Goal: Task Accomplishment & Management: Manage account settings

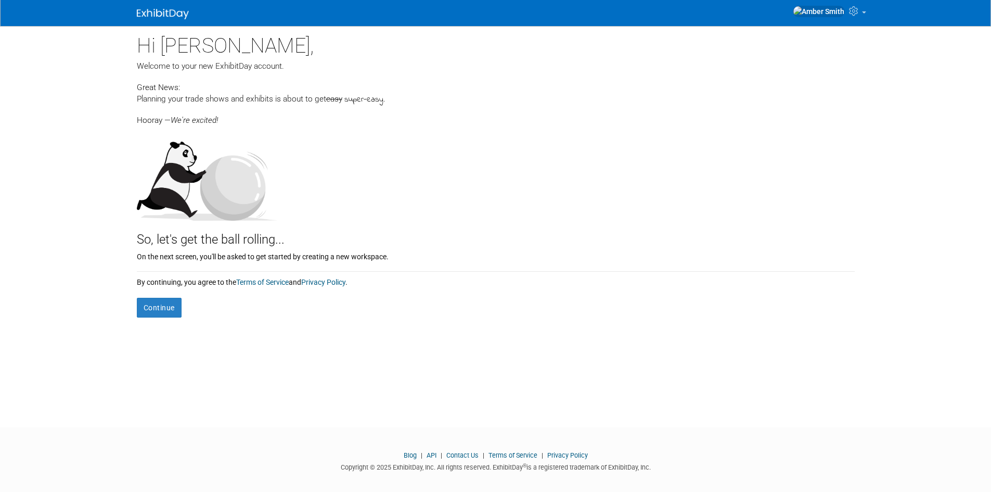
drag, startPoint x: 174, startPoint y: 107, endPoint x: 270, endPoint y: 89, distance: 97.8
click at [258, 87] on div "Hi Amber, Welcome to your new ExhibitDay account. Great News: Planning your tra…" at bounding box center [496, 171] width 718 height 291
click at [335, 102] on span "easy" at bounding box center [334, 98] width 16 height 9
click at [356, 121] on div "Hooray — We're excited!" at bounding box center [496, 116] width 718 height 20
click at [153, 300] on button "Continue" at bounding box center [159, 308] width 45 height 20
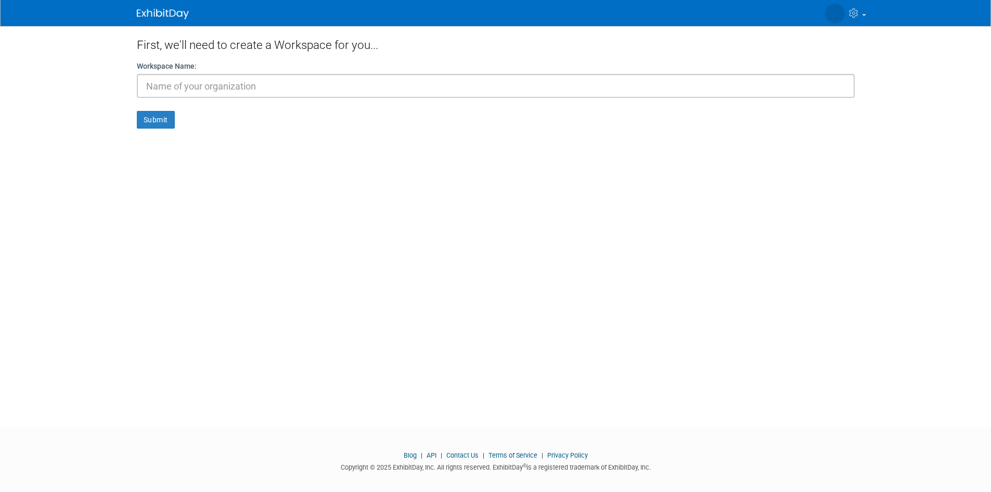
click at [200, 86] on input "text" at bounding box center [496, 86] width 718 height 24
type input "C"
type input "A"
type input "CCPOA"
click at [162, 122] on button "Submit" at bounding box center [156, 120] width 38 height 18
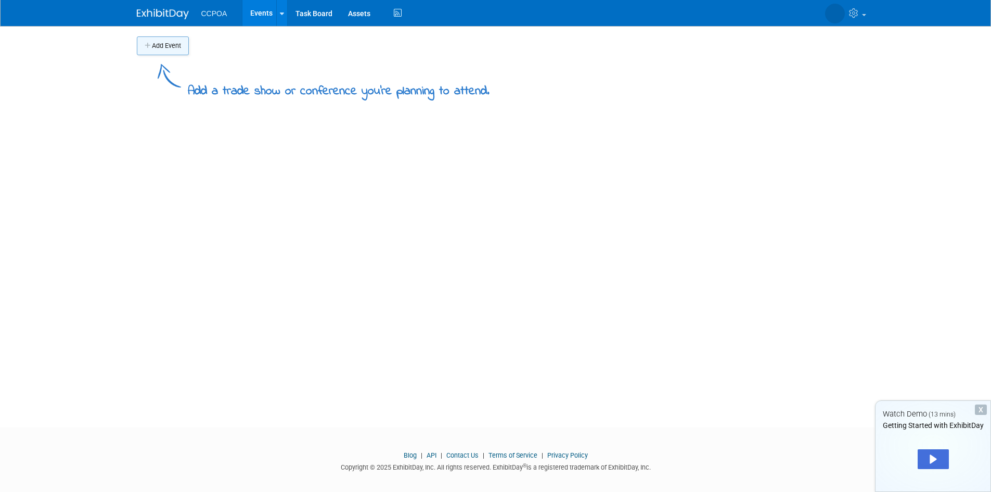
click at [165, 52] on button "Add Event" at bounding box center [163, 45] width 52 height 19
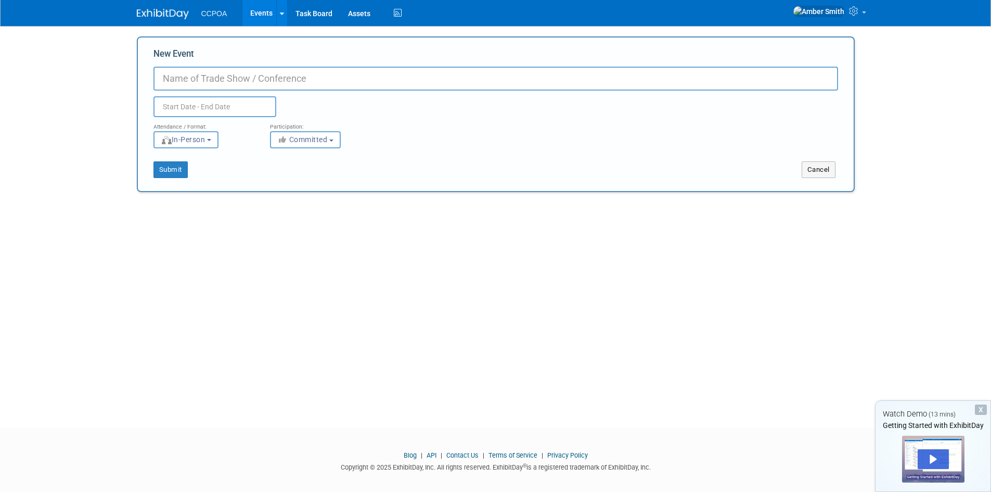
click at [208, 83] on input "New Event" at bounding box center [495, 79] width 685 height 24
type input "s"
type input "2025 Symposium"
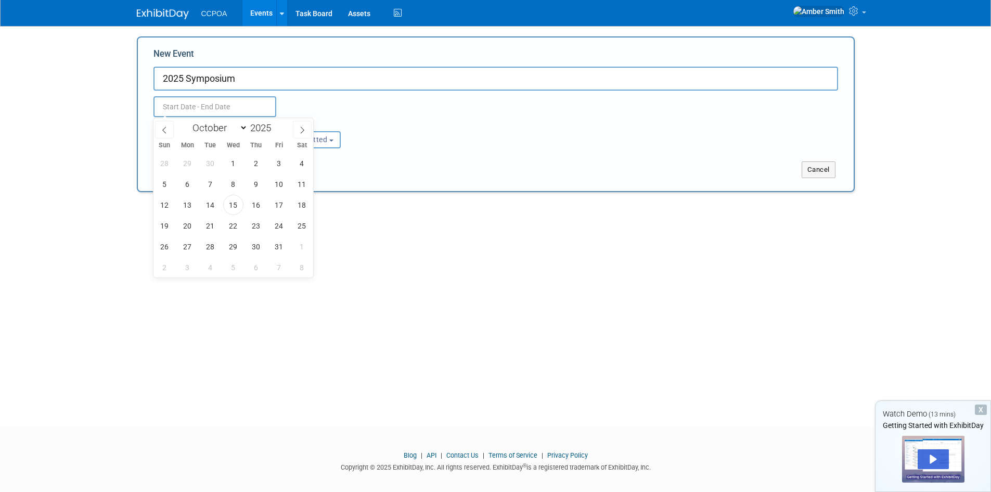
click at [208, 113] on input "text" at bounding box center [214, 106] width 123 height 21
click at [180, 183] on span "6" at bounding box center [187, 184] width 20 height 20
click at [251, 184] on span "9" at bounding box center [256, 184] width 20 height 20
type input "[DATE] to [DATE]"
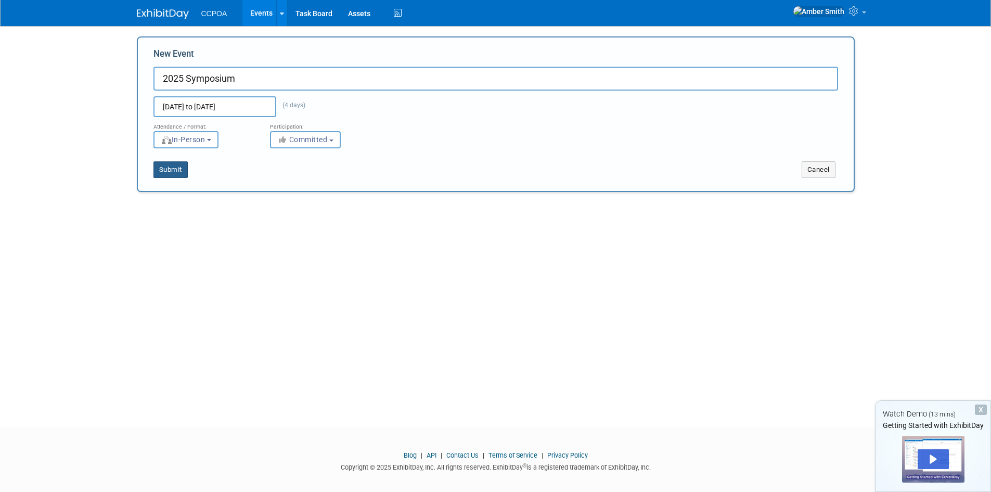
click at [183, 174] on button "Submit" at bounding box center [170, 169] width 34 height 17
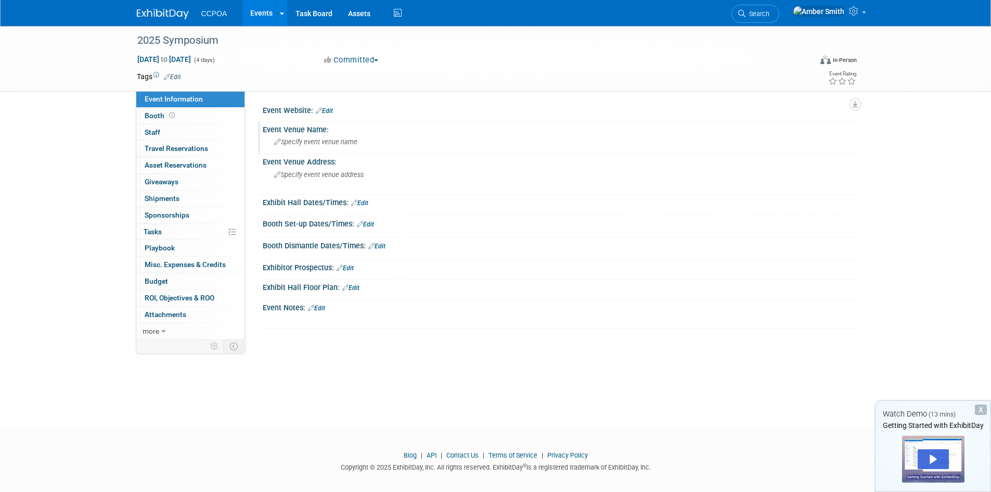
click at [319, 144] on span "Specify event venue name" at bounding box center [315, 142] width 83 height 8
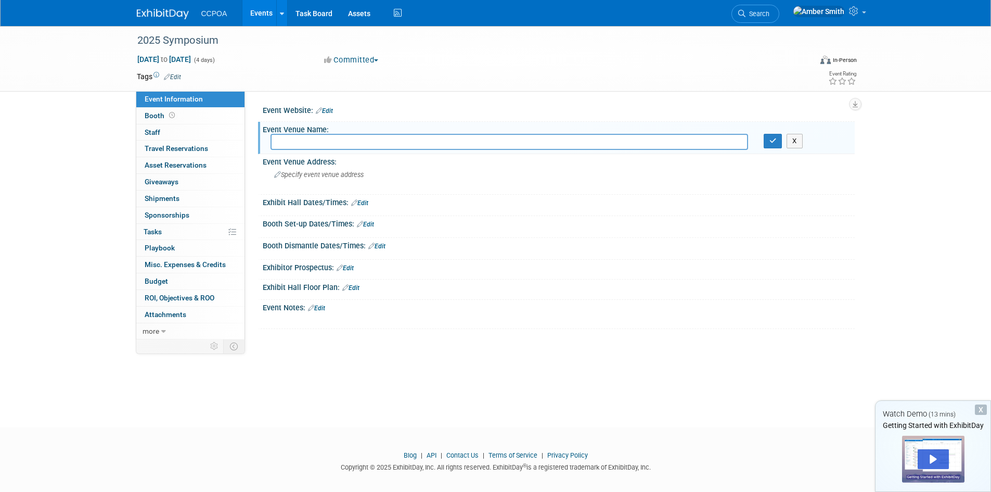
type input "M"
type input "[GEOGRAPHIC_DATA]"
click at [770, 138] on icon "button" at bounding box center [772, 140] width 7 height 7
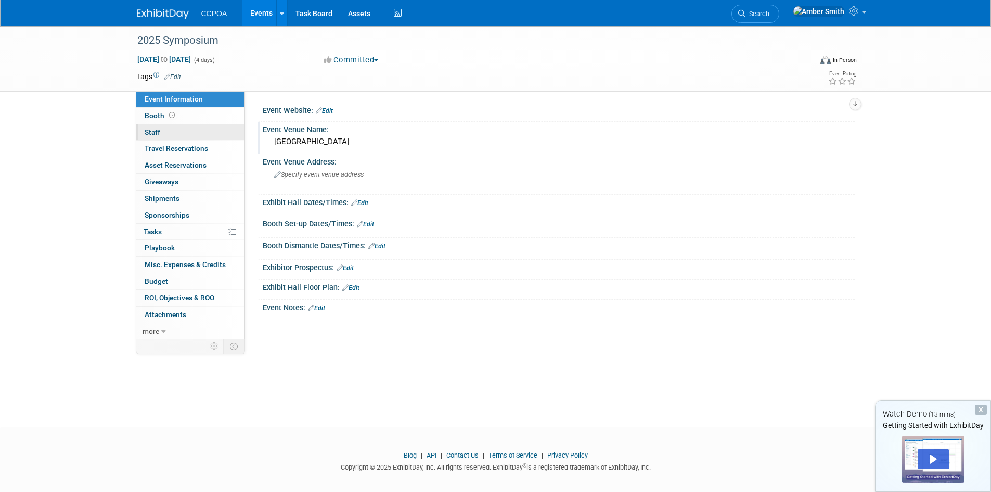
click at [172, 133] on link "0 Staff 0" at bounding box center [190, 132] width 108 height 16
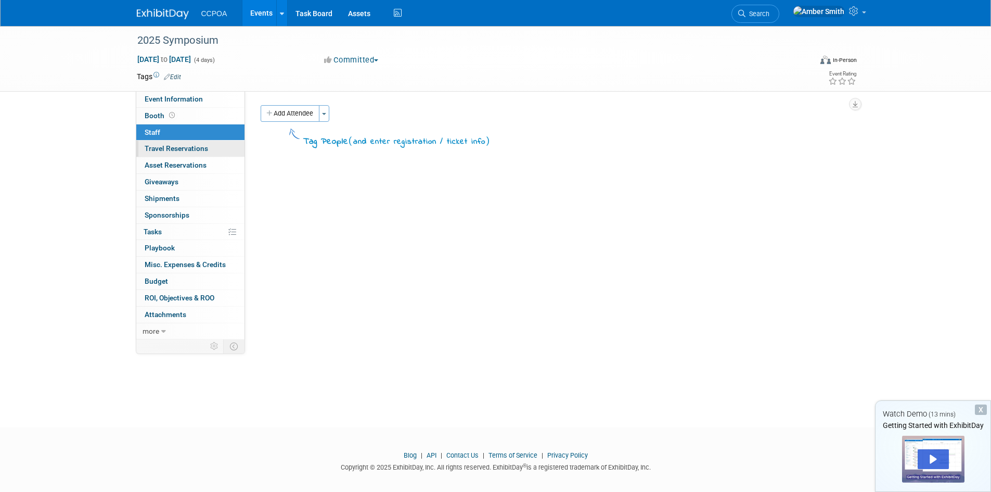
click at [171, 150] on span "Travel Reservations 0" at bounding box center [176, 148] width 63 height 8
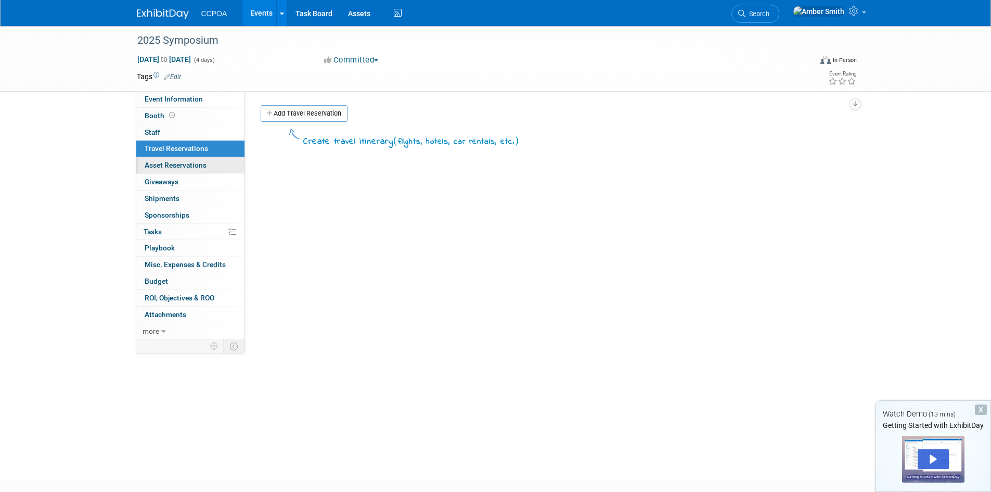
click at [173, 169] on span "Asset Reservations 0" at bounding box center [176, 165] width 62 height 8
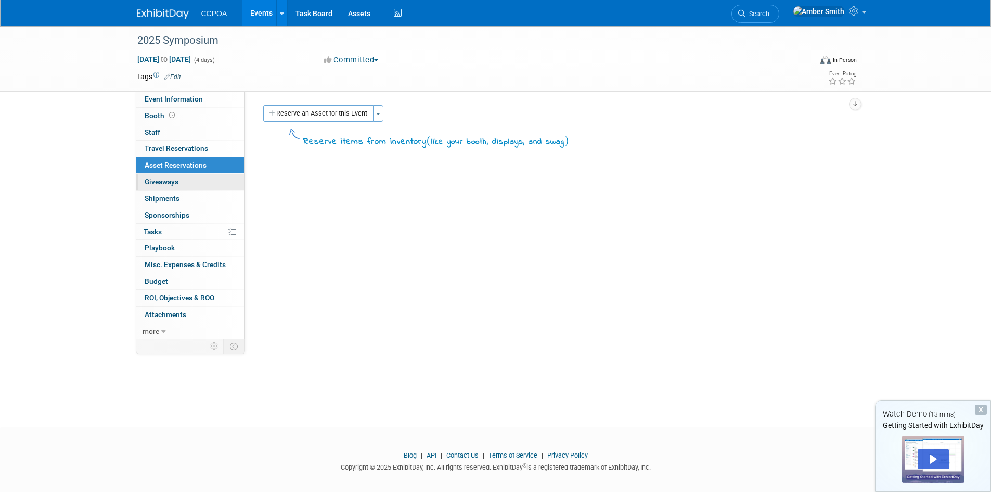
click at [179, 184] on link "0 Giveaways 0" at bounding box center [190, 182] width 108 height 16
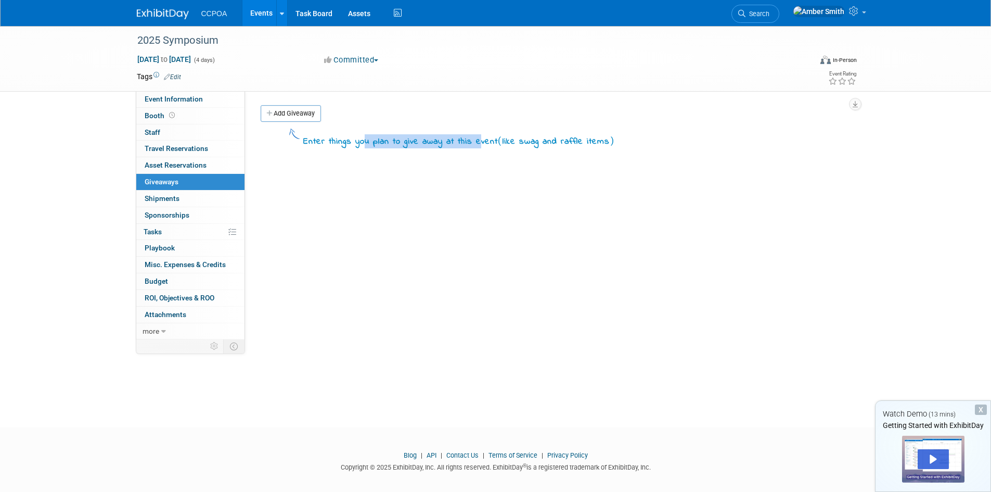
drag, startPoint x: 371, startPoint y: 140, endPoint x: 484, endPoint y: 143, distance: 112.9
click at [484, 143] on div "Enter things you plan to give away at this event ( like swag and raffle items )" at bounding box center [458, 141] width 311 height 14
click at [294, 117] on link "Add Giveaway" at bounding box center [291, 113] width 60 height 17
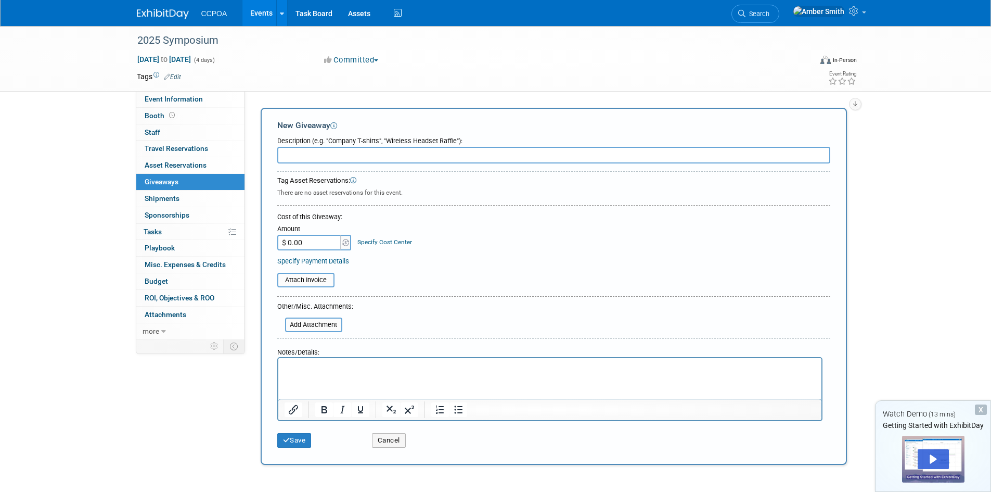
click at [336, 158] on input "text" at bounding box center [553, 155] width 553 height 17
type input "Portfolios"
click at [307, 240] on input "$ 0.00" at bounding box center [309, 243] width 65 height 16
drag, startPoint x: 307, startPoint y: 243, endPoint x: 255, endPoint y: 241, distance: 52.6
click at [255, 241] on div "Add Giveaway New Giveaway Description (e.g. "Company T-shirts", "Wireless Heads…" at bounding box center [554, 286] width 602 height 363
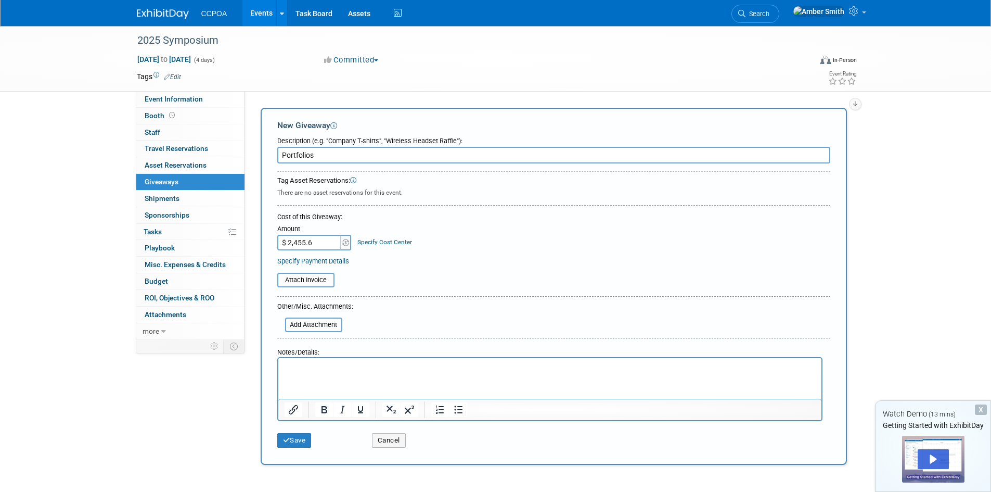
type input "$ 2,455.66"
click at [403, 305] on form "Description (e.g. "Company T-shirts", "Wireless Headset Raffle"): Portfolios Ta…" at bounding box center [553, 292] width 553 height 321
click at [339, 372] on html at bounding box center [549, 365] width 543 height 15
click at [304, 437] on button "Save" at bounding box center [294, 440] width 34 height 15
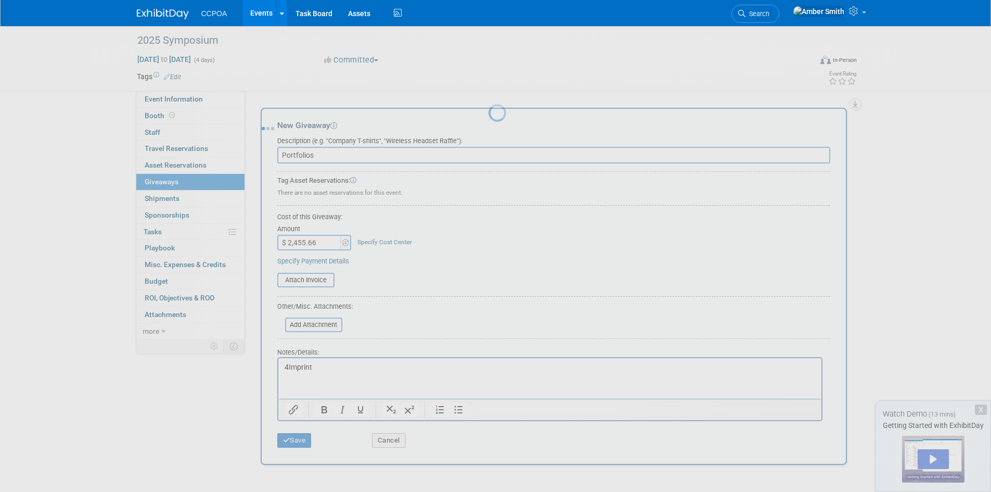
scroll to position [8, 0]
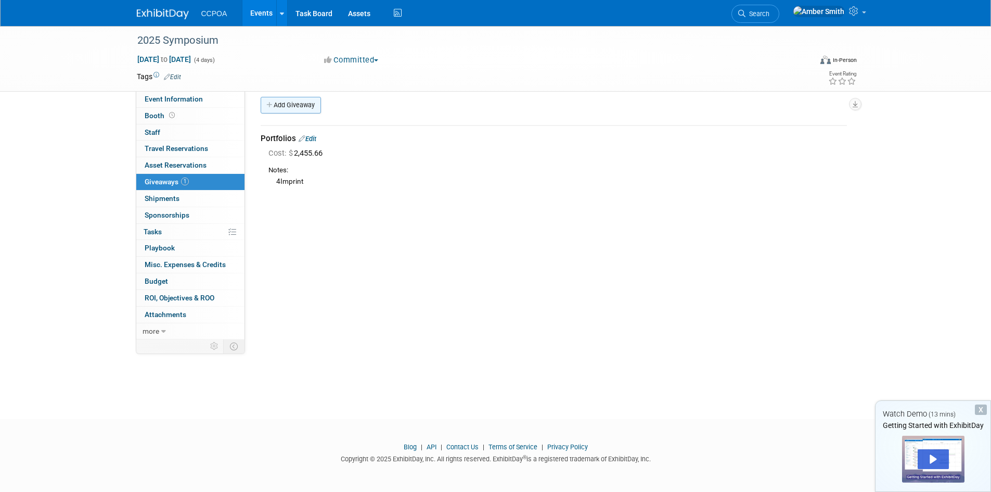
click at [279, 111] on link "Add Giveaway" at bounding box center [291, 105] width 60 height 17
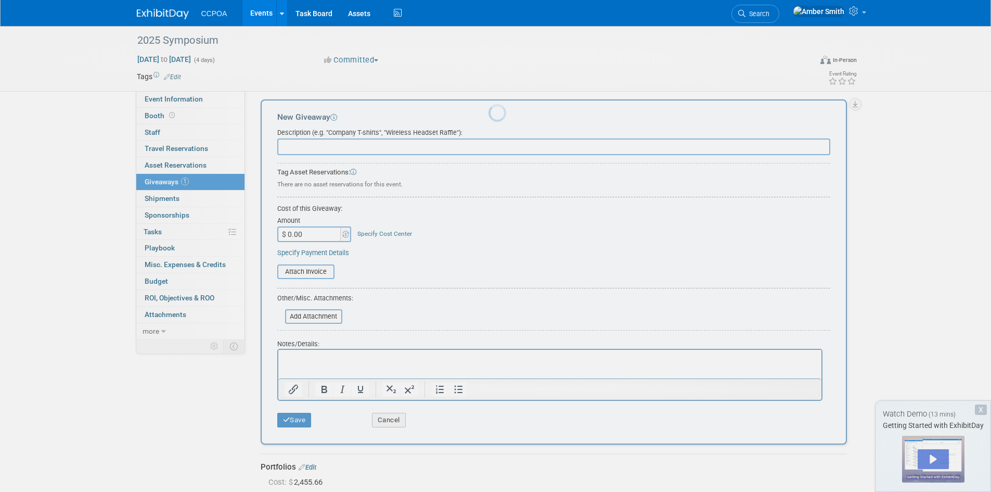
scroll to position [0, 0]
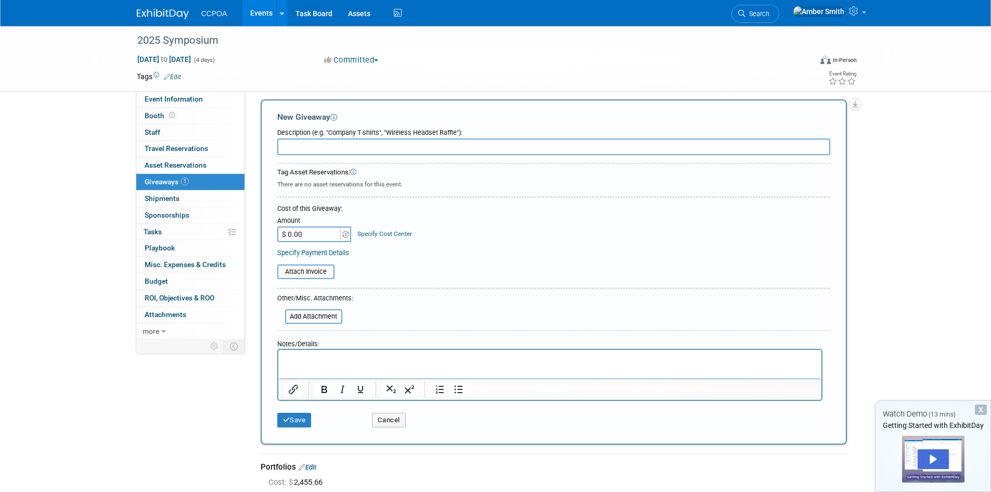
click at [305, 149] on input "text" at bounding box center [553, 146] width 553 height 17
type input "3 Southwest Gift Cards"
click at [333, 229] on input "$ 0.00" at bounding box center [309, 234] width 65 height 16
type input "$ 712.50"
click at [292, 420] on button "Save" at bounding box center [294, 420] width 34 height 15
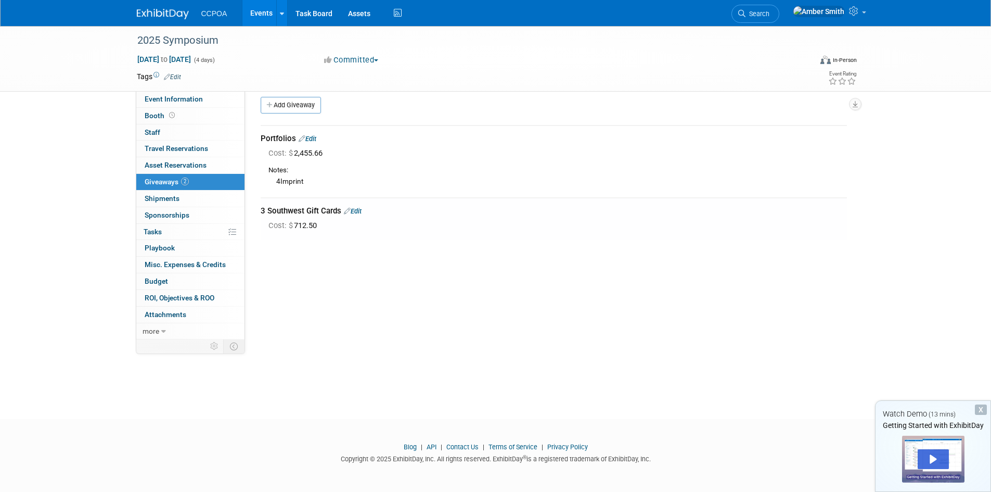
click at [359, 211] on link "Edit" at bounding box center [353, 211] width 18 height 8
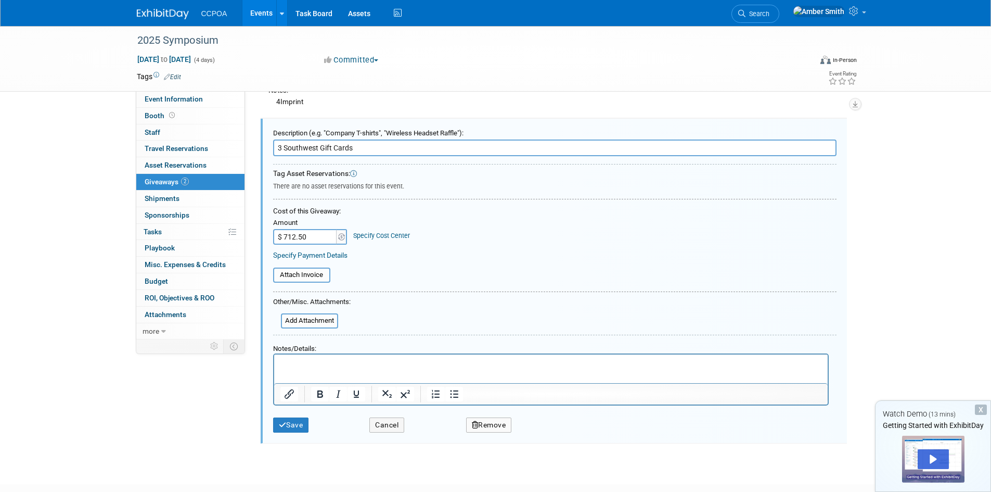
click at [278, 147] on input "3 Southwest Gift Cards" at bounding box center [554, 147] width 563 height 17
type input "Raffle Prize 3 Southwest Gift Cards"
click at [297, 421] on button "Save" at bounding box center [291, 424] width 36 height 15
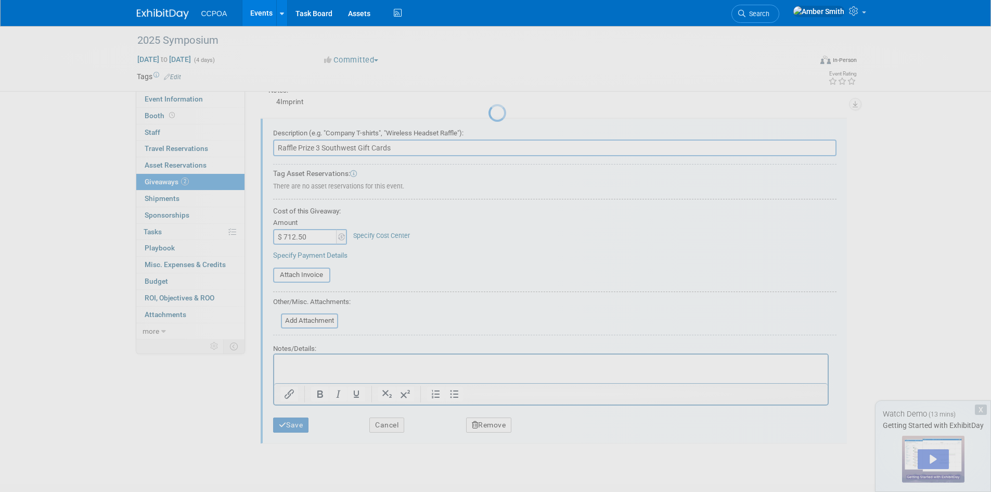
scroll to position [8, 0]
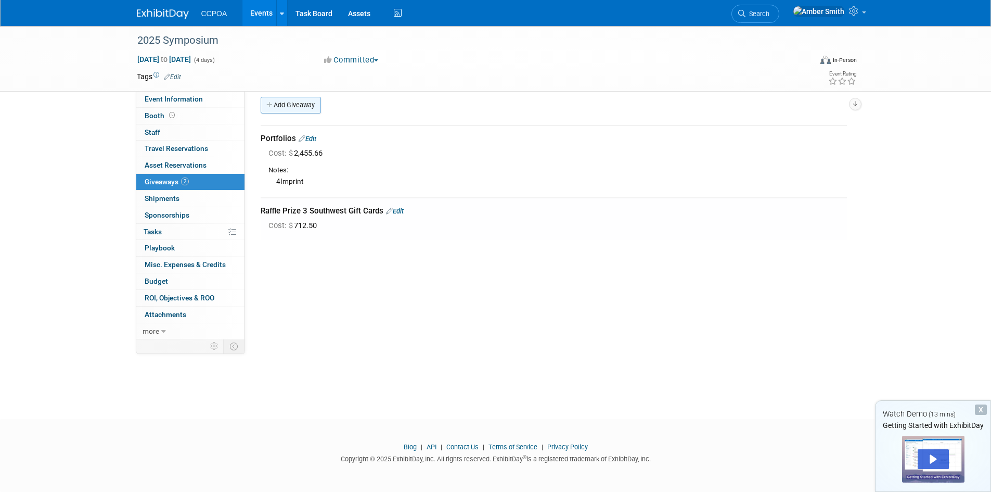
click at [282, 108] on link "Add Giveaway" at bounding box center [291, 105] width 60 height 17
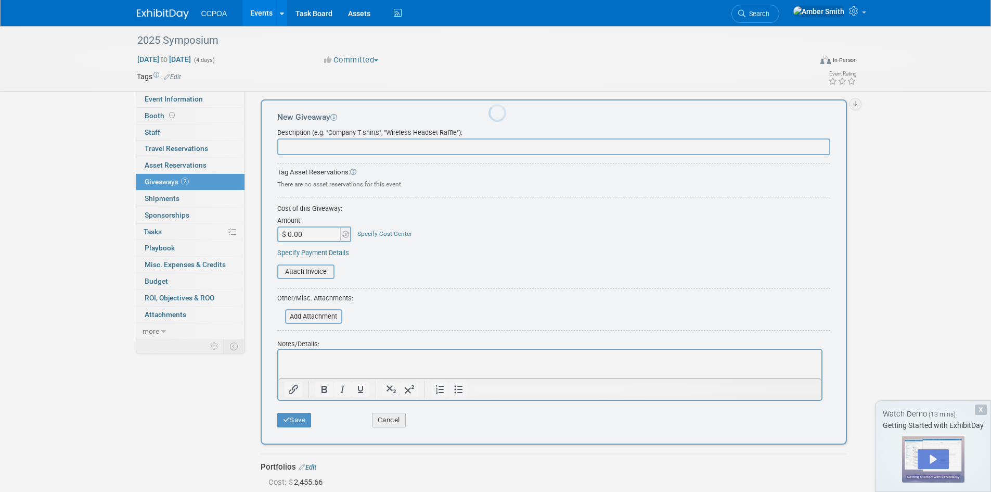
scroll to position [0, 0]
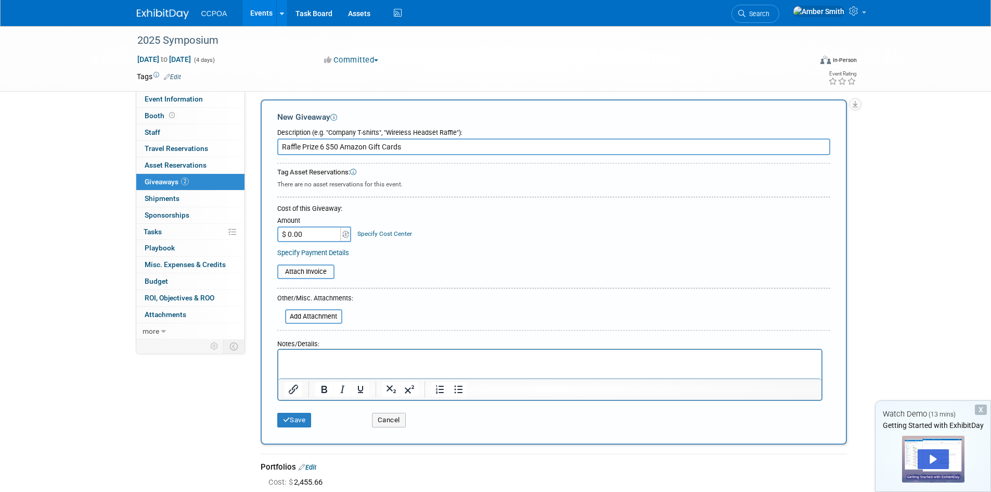
type input "Raffle Prize 6 $50 Amazon Gift Cards"
click at [322, 234] on input "$ 0.00" at bounding box center [309, 234] width 65 height 16
type input "$ 300.00"
click at [304, 428] on div "Save Cancel" at bounding box center [553, 417] width 553 height 32
click at [303, 420] on button "Save" at bounding box center [294, 420] width 34 height 15
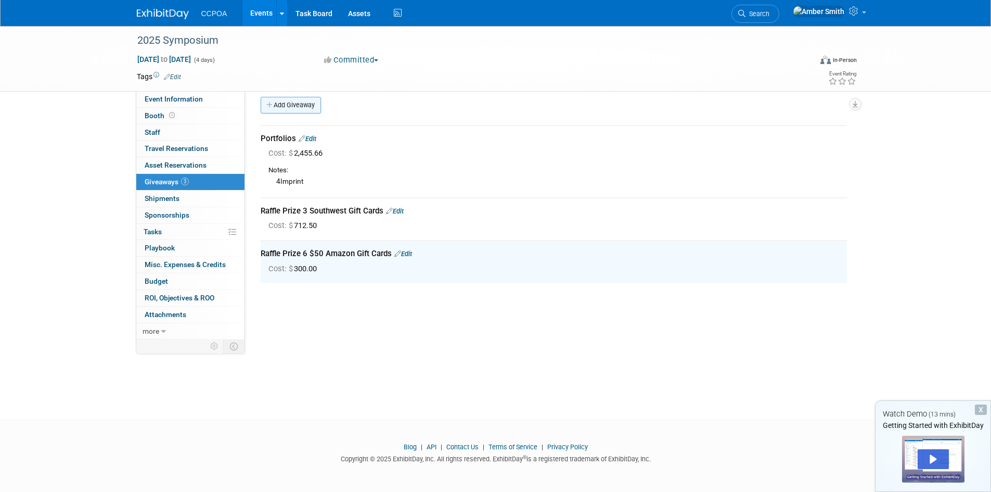
click at [286, 107] on link "Add Giveaway" at bounding box center [291, 105] width 60 height 17
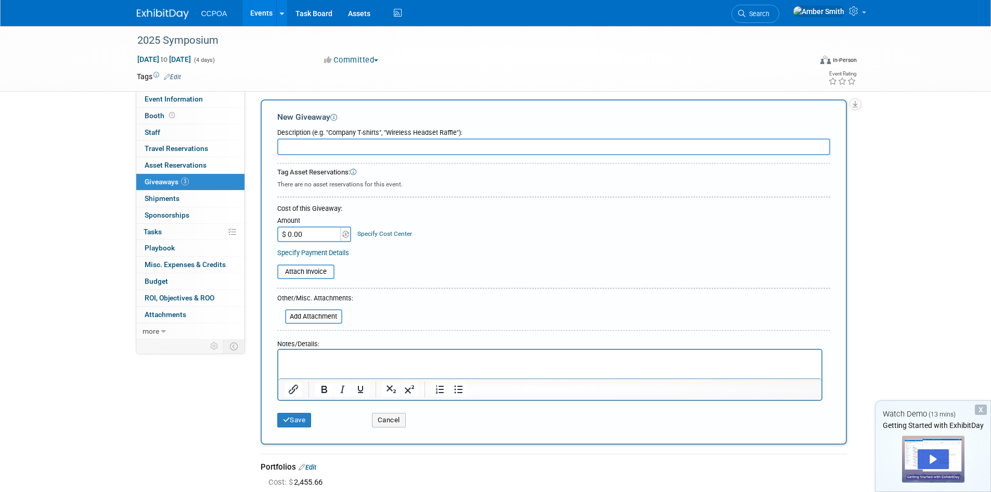
click at [341, 147] on input "text" at bounding box center [553, 146] width 553 height 17
type input "Raffle Prize 4 $100 Best Buy Gift Cards"
click at [305, 230] on input "$ 0.00" at bounding box center [309, 234] width 65 height 16
type input "$ 400.00"
click at [296, 420] on button "Save" at bounding box center [294, 420] width 34 height 15
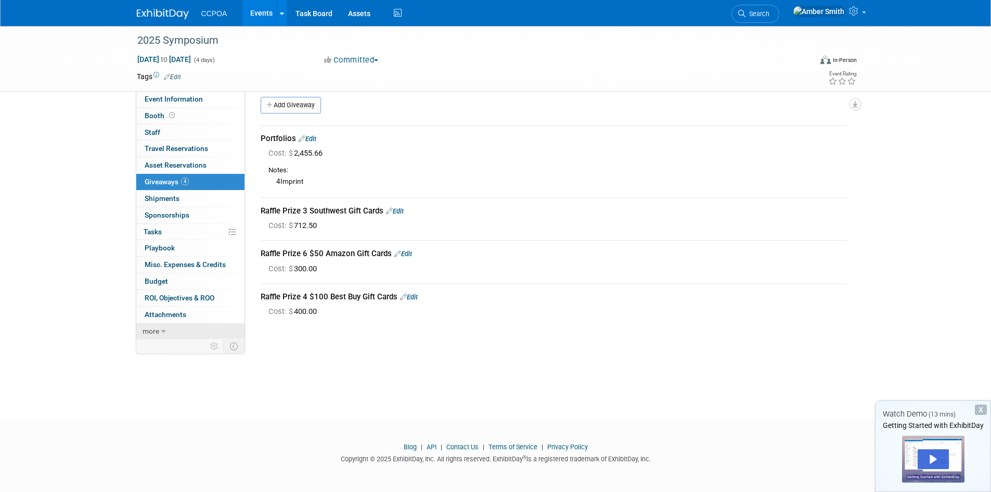
click at [160, 326] on link "more" at bounding box center [190, 331] width 108 height 16
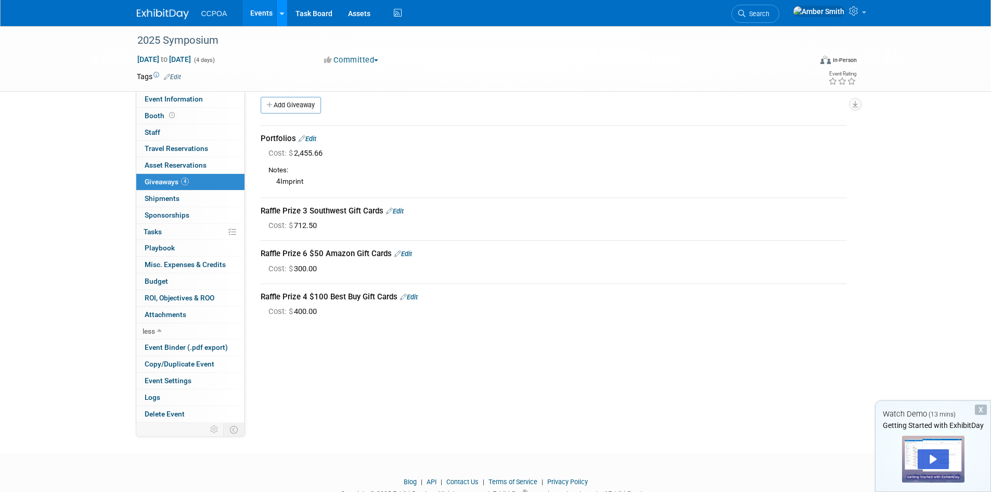
click at [280, 15] on icon at bounding box center [282, 13] width 4 height 7
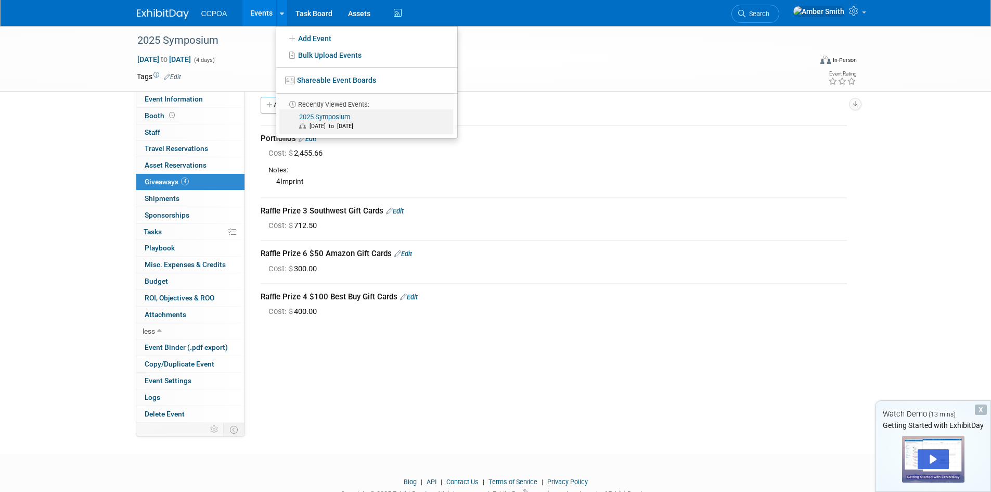
click at [319, 117] on link "2025 Symposium Oct 6, 2025 to Oct 9, 2025" at bounding box center [366, 121] width 174 height 25
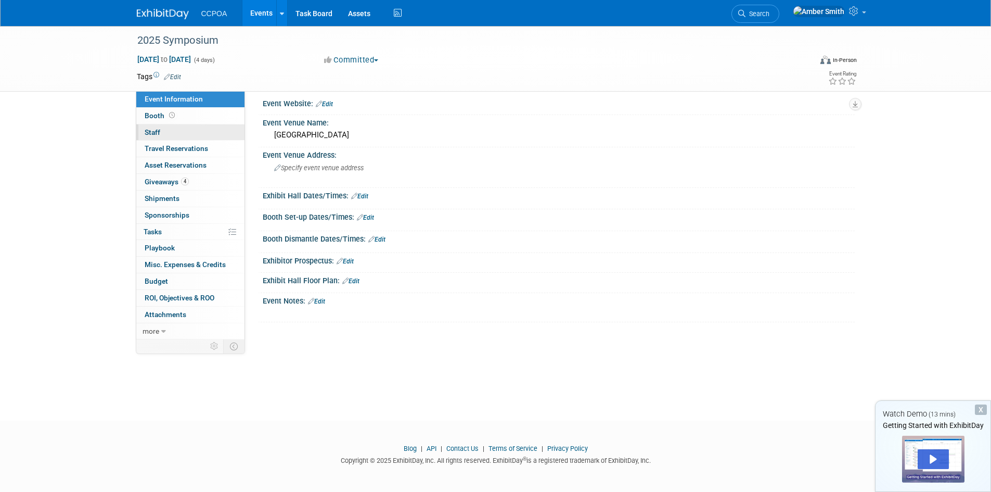
scroll to position [8, 0]
click at [181, 145] on span "Travel Reservations 0" at bounding box center [176, 148] width 63 height 8
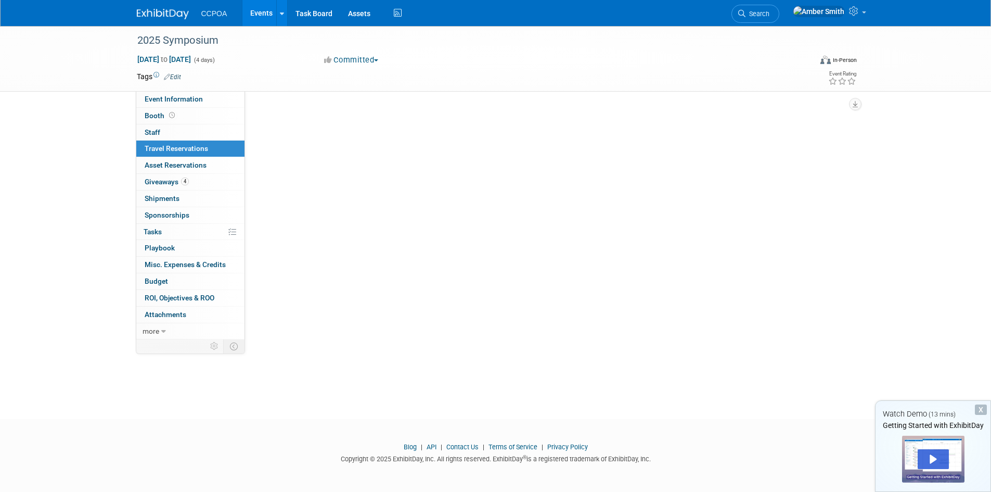
scroll to position [0, 0]
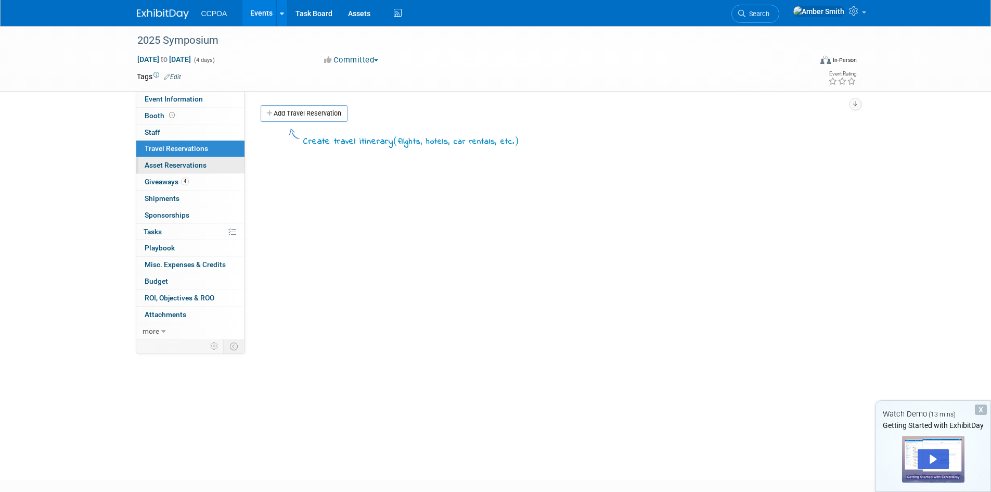
click at [185, 164] on span "Asset Reservations 0" at bounding box center [176, 165] width 62 height 8
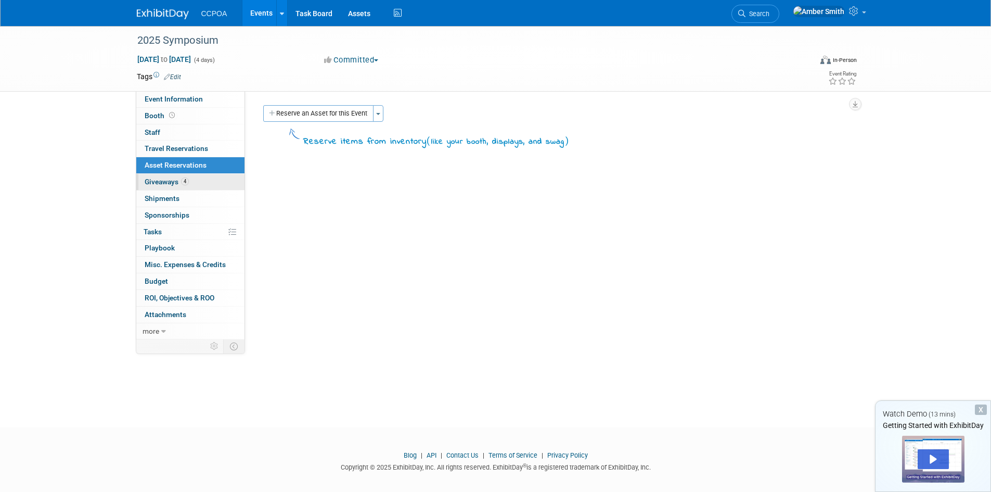
click at [170, 182] on span "Giveaways 4" at bounding box center [167, 181] width 44 height 8
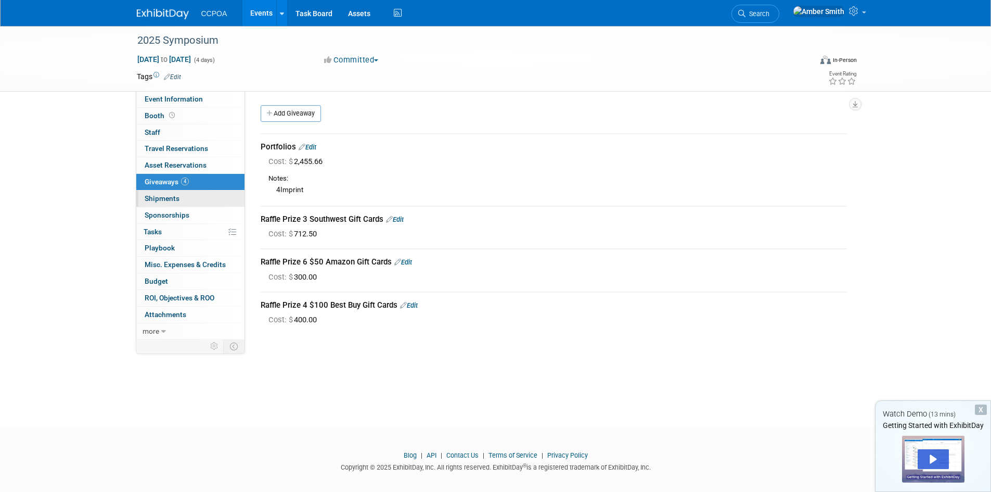
click at [165, 192] on link "0 Shipments 0" at bounding box center [190, 198] width 108 height 16
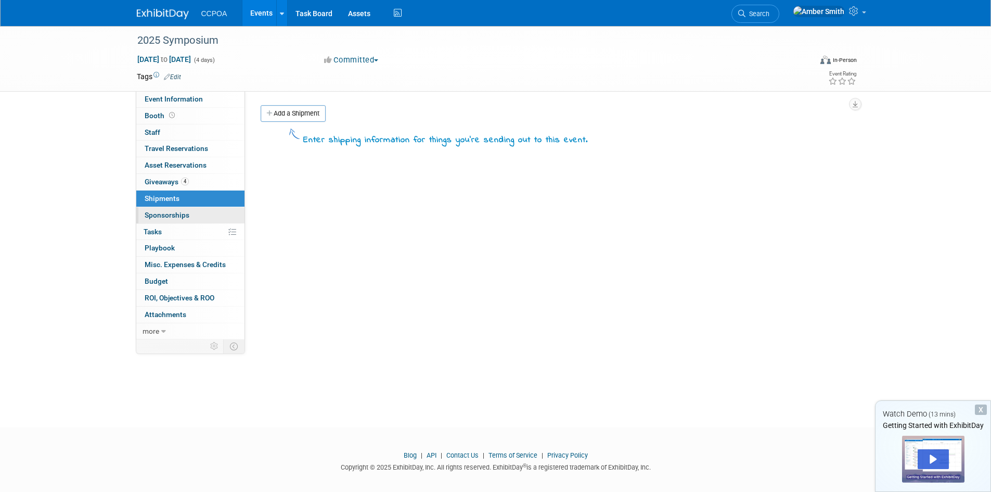
click at [161, 210] on link "0 Sponsorships 0" at bounding box center [190, 215] width 108 height 16
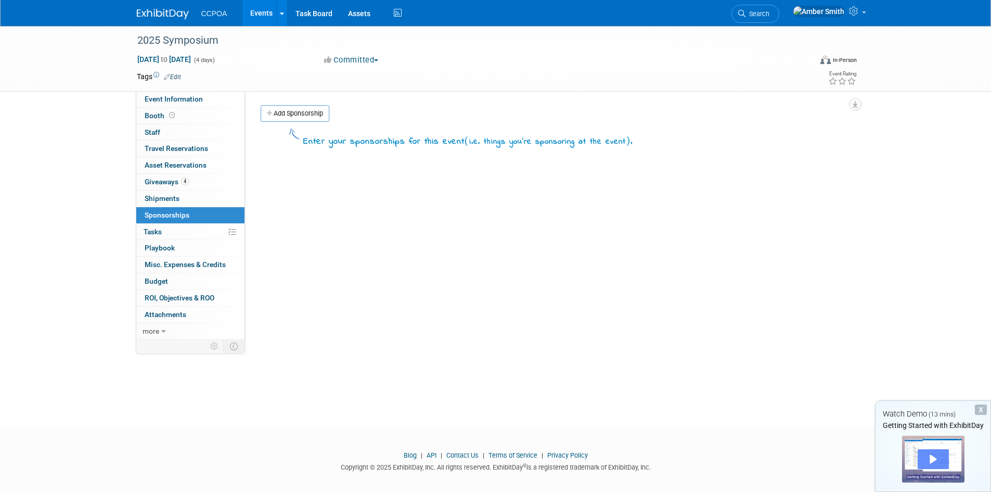
click at [926, 459] on div "Play" at bounding box center [933, 459] width 31 height 20
